Goal: Use online tool/utility: Utilize a website feature to perform a specific function

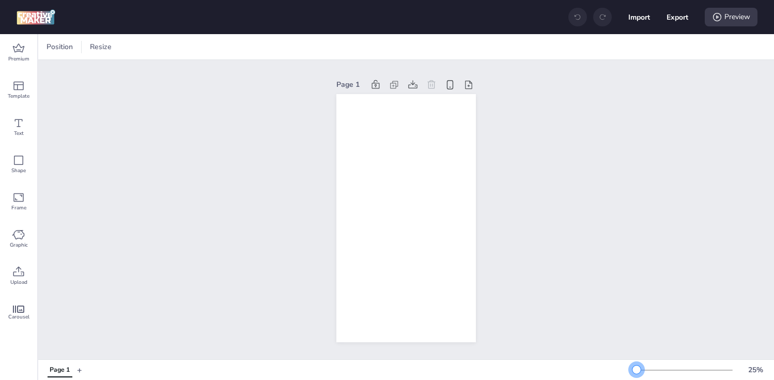
drag, startPoint x: 652, startPoint y: 367, endPoint x: 636, endPoint y: 367, distance: 15.5
click at [636, 367] on div at bounding box center [637, 370] width 8 height 8
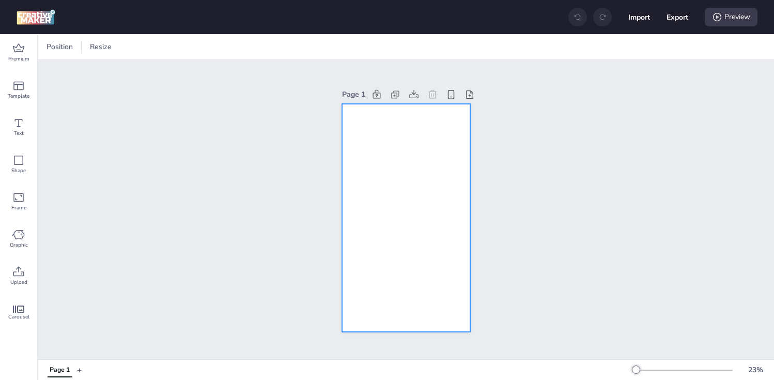
click at [376, 172] on div at bounding box center [406, 218] width 128 height 229
click at [50, 49] on div at bounding box center [50, 47] width 12 height 12
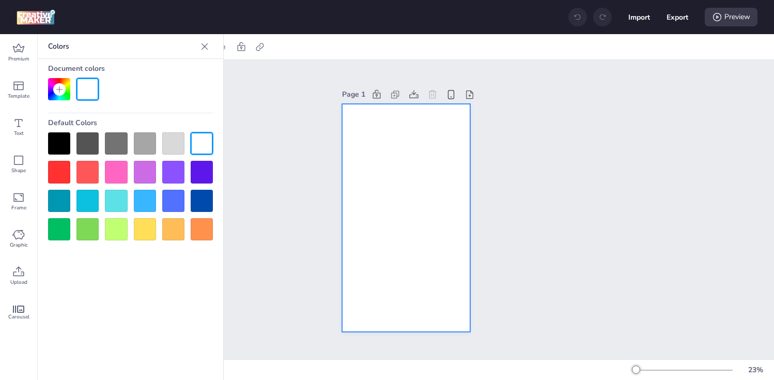
click at [54, 146] on div at bounding box center [59, 143] width 22 height 22
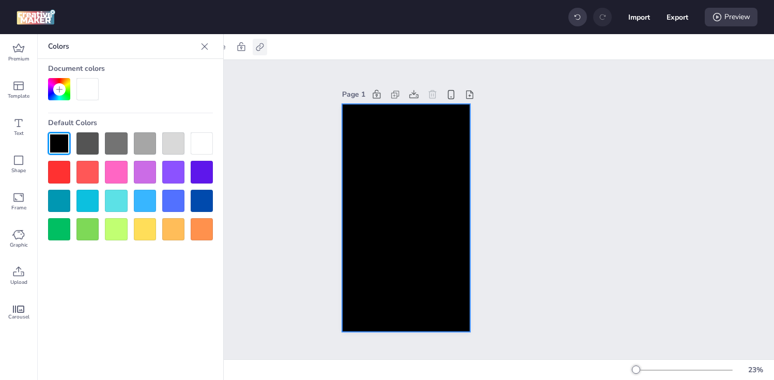
click at [258, 49] on icon at bounding box center [260, 47] width 10 height 10
click at [206, 73] on span "Activate hyperlink" at bounding box center [192, 73] width 57 height 11
click at [157, 74] on input "Activate hyperlink" at bounding box center [153, 77] width 7 height 7
checkbox input "true"
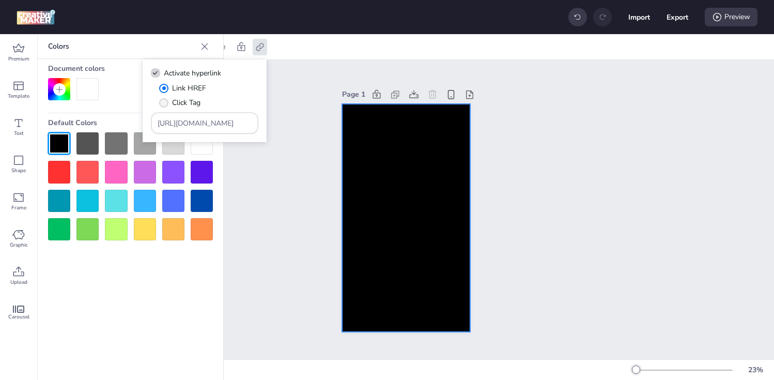
click at [161, 107] on label "Click Tag" at bounding box center [180, 103] width 49 height 18
click at [161, 107] on input "Click Tag" at bounding box center [162, 106] width 7 height 7
radio input "true"
drag, startPoint x: 234, startPoint y: 126, endPoint x: 143, endPoint y: 126, distance: 91.0
click at [144, 126] on div "Activate hyperlink Link HREF Click Tag [URL][DOMAIN_NAME]" at bounding box center [205, 100] width 124 height 83
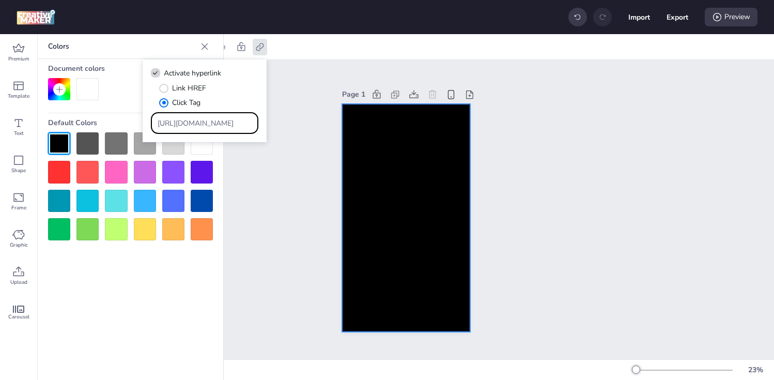
paste input "[DOMAIN_NAME][URL]"
type input "[URL][DOMAIN_NAME]"
click at [257, 176] on div "Page 1" at bounding box center [406, 209] width 736 height 299
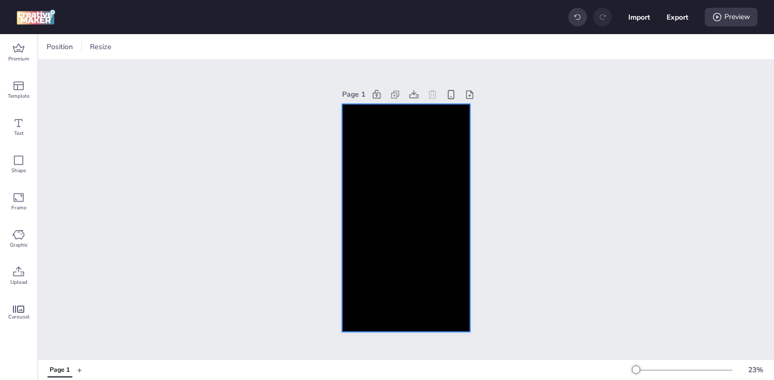
click at [371, 175] on div at bounding box center [406, 218] width 128 height 229
click at [23, 60] on span "Premium" at bounding box center [18, 59] width 21 height 8
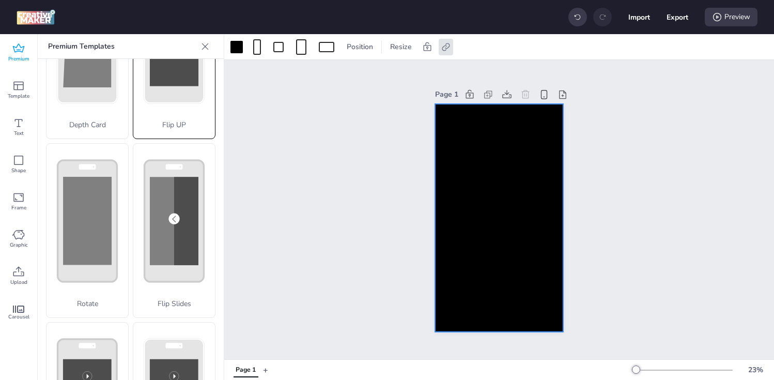
scroll to position [112, 0]
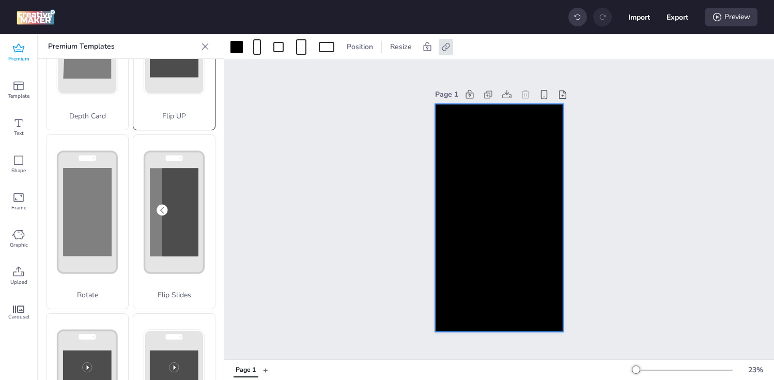
click at [169, 200] on div "Flip Slides" at bounding box center [174, 221] width 83 height 175
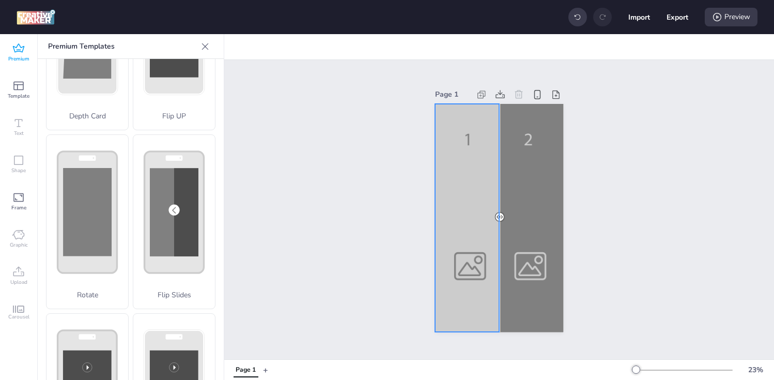
click at [453, 182] on div at bounding box center [499, 218] width 128 height 229
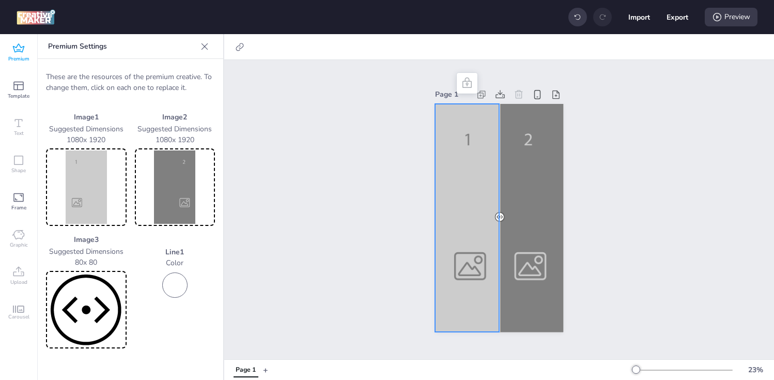
click at [85, 185] on img at bounding box center [86, 186] width 77 height 73
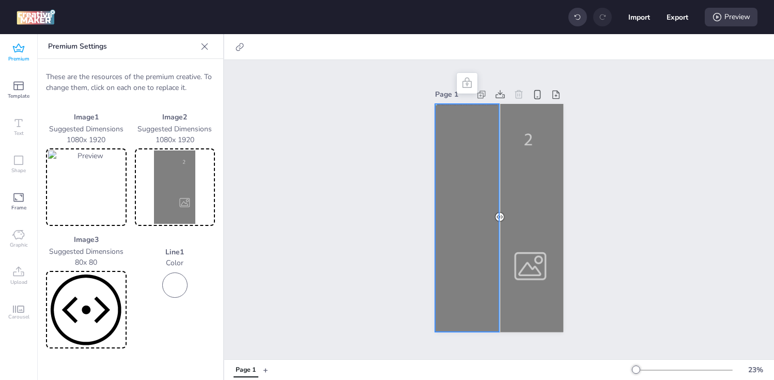
click at [149, 198] on img at bounding box center [175, 186] width 77 height 73
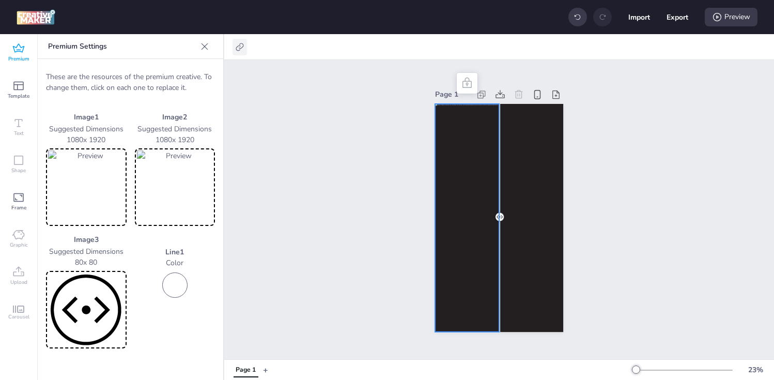
click at [240, 47] on icon at bounding box center [240, 47] width 10 height 10
click at [203, 74] on label "Activate hyperlink" at bounding box center [167, 73] width 78 height 18
click at [138, 74] on input "Activate hyperlink" at bounding box center [134, 77] width 7 height 7
checkbox input "true"
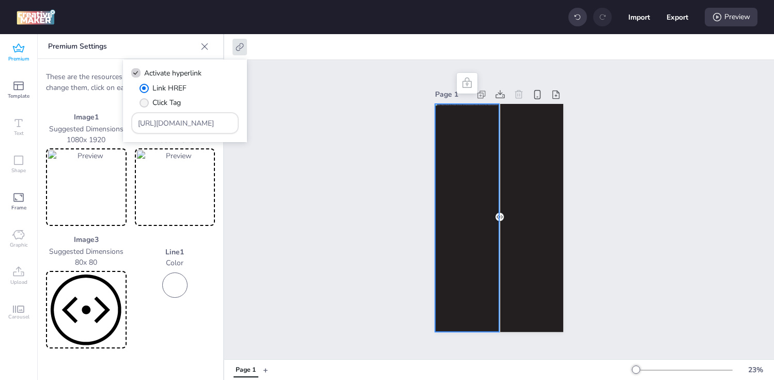
click at [170, 104] on span "Click Tag" at bounding box center [167, 102] width 28 height 11
click at [146, 104] on input "Click Tag" at bounding box center [142, 106] width 7 height 7
radio input "true"
drag, startPoint x: 214, startPoint y: 124, endPoint x: 85, endPoint y: 123, distance: 128.7
click at [85, 124] on body "Import Export Preview Premium Template Text Shape Frame Graphic Upload Carousel…" at bounding box center [387, 190] width 774 height 380
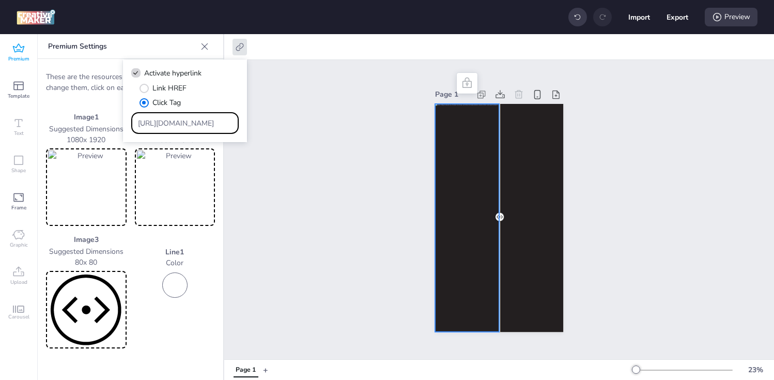
paste input "[DOMAIN_NAME][URL]"
type input "[URL][DOMAIN_NAME]"
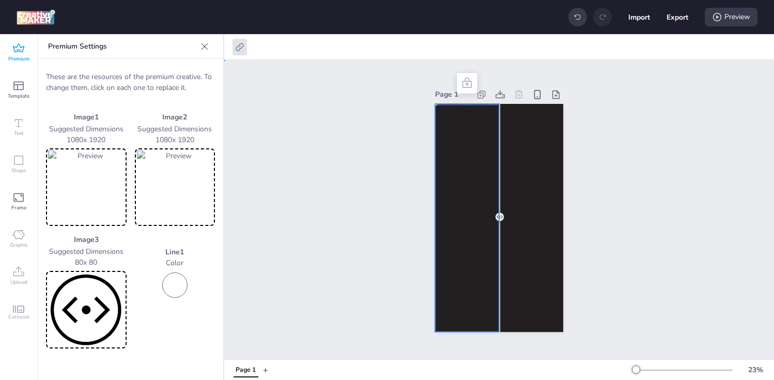
click at [401, 160] on div "Page 1" at bounding box center [499, 209] width 550 height 299
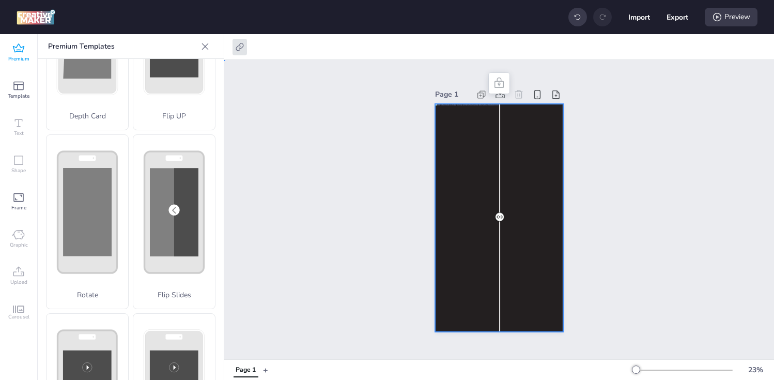
click at [531, 167] on div at bounding box center [499, 218] width 128 height 229
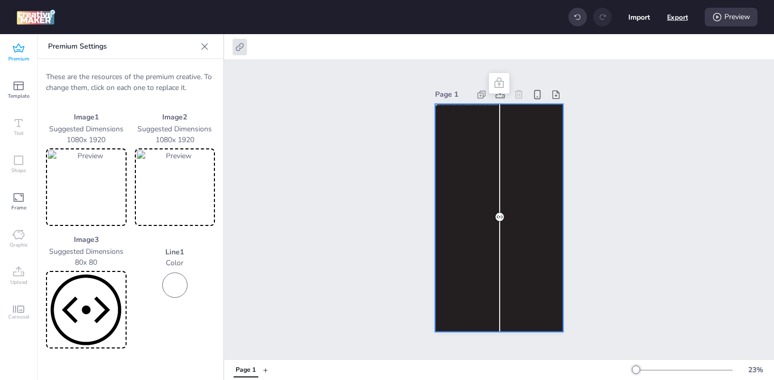
click at [671, 19] on button "Export" at bounding box center [677, 17] width 21 height 21
select select "html"
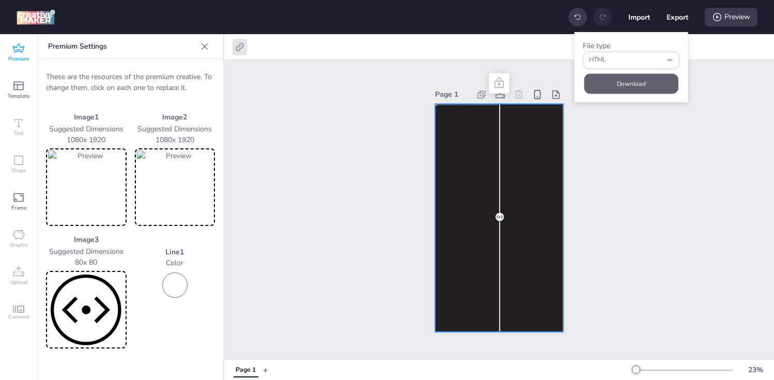
click at [612, 80] on button "Download" at bounding box center [632, 83] width 94 height 20
